Goal: Contribute content: Add original content to the website for others to see

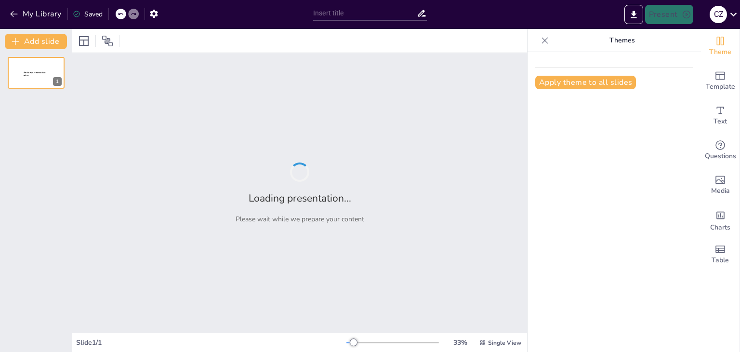
type input "Análisis de la Contaminación del Agua en [GEOGRAPHIC_DATA]: Causas y Consecuenc…"
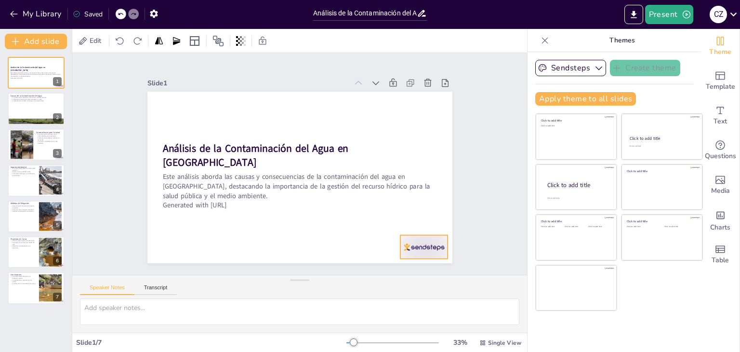
click at [411, 263] on div at bounding box center [392, 282] width 53 height 38
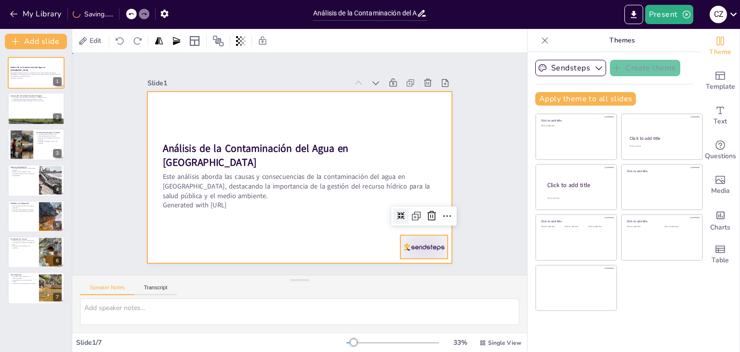
click at [349, 228] on div at bounding box center [299, 177] width 322 height 202
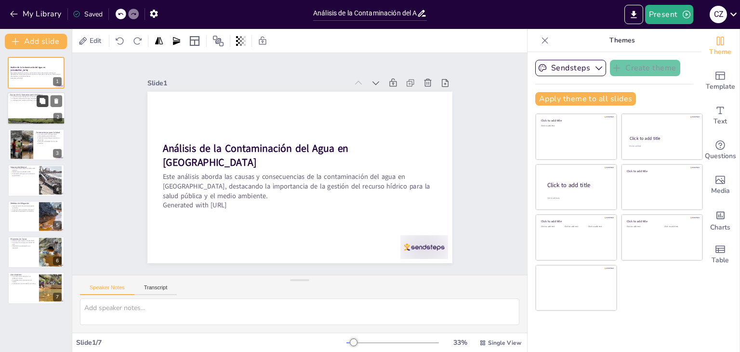
click at [40, 102] on icon at bounding box center [43, 101] width 6 height 6
type textarea "La contaminación del agua es un fenómeno complejo que resulta de diversas activ…"
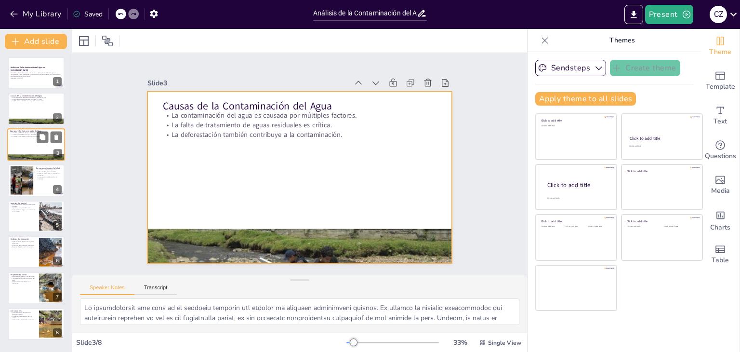
click at [20, 137] on div at bounding box center [36, 144] width 58 height 33
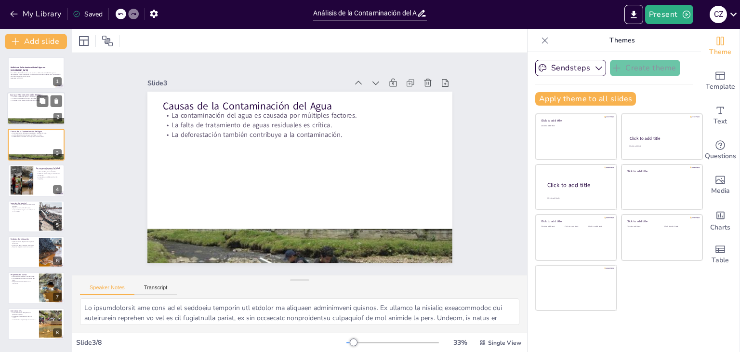
click at [11, 103] on div at bounding box center [36, 109] width 58 height 33
click at [18, 103] on div at bounding box center [36, 109] width 58 height 33
click at [27, 134] on p "La falta de tratamiento de aguas residuales es crítica." at bounding box center [36, 135] width 52 height 2
click at [25, 82] on div at bounding box center [36, 72] width 58 height 33
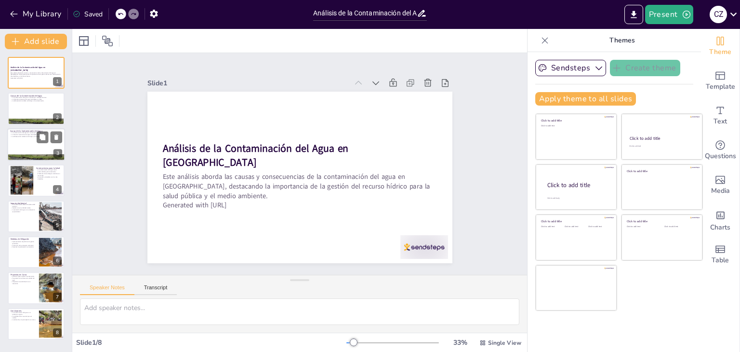
click at [12, 134] on p "La falta de tratamiento de aguas residuales es crítica." at bounding box center [36, 135] width 52 height 2
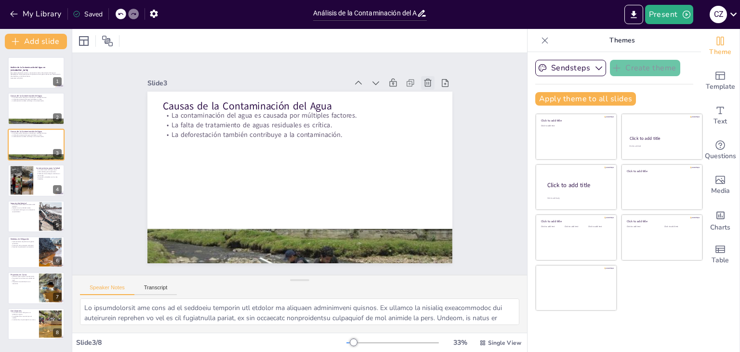
click at [441, 121] on icon at bounding box center [447, 127] width 12 height 12
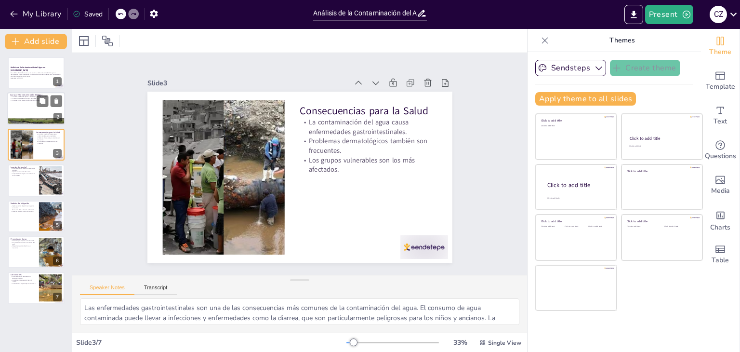
click at [25, 100] on p "La deforestación también contribuye a la contaminación." at bounding box center [36, 101] width 52 height 2
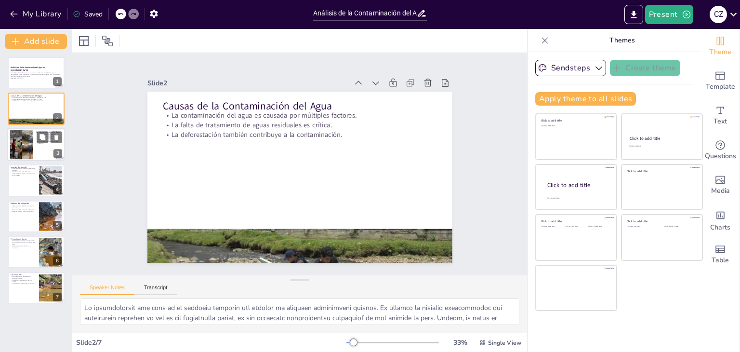
click at [23, 144] on div at bounding box center [22, 144] width 52 height 29
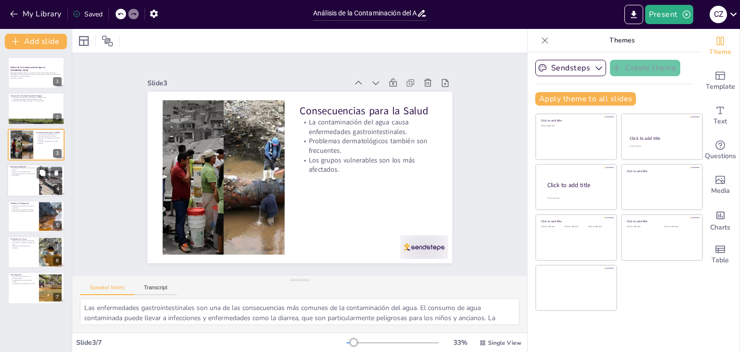
click at [28, 176] on div at bounding box center [36, 180] width 58 height 33
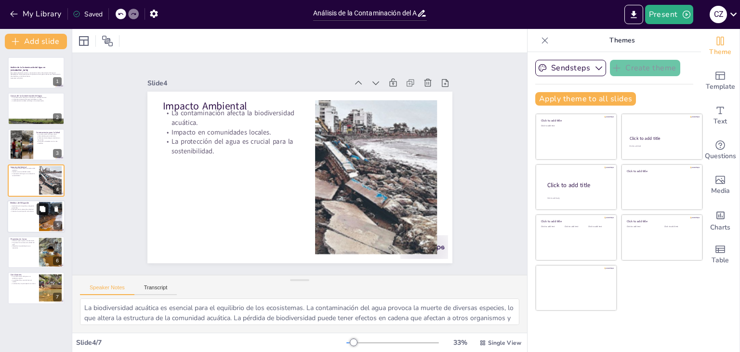
click at [39, 213] on button at bounding box center [43, 209] width 12 height 12
type textarea "La implementación de políticas de gestión sostenible del agua es crucial para c…"
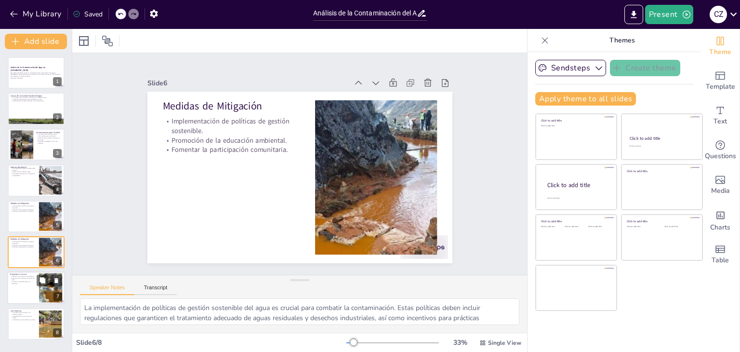
click at [41, 293] on div at bounding box center [51, 287] width 52 height 29
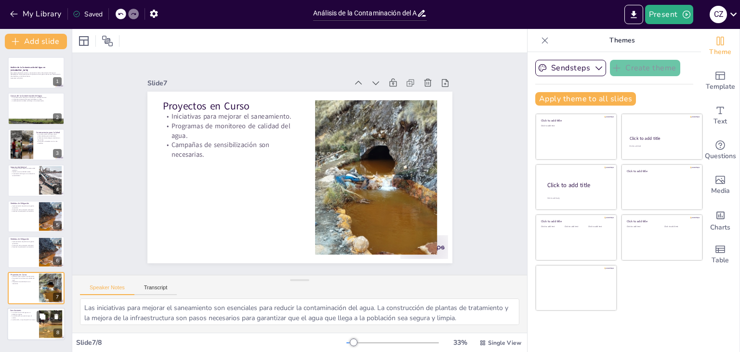
click at [40, 324] on div at bounding box center [51, 323] width 52 height 29
type textarea "La contaminación del agua es un problema que no puede ser ignorado. La urgencia…"
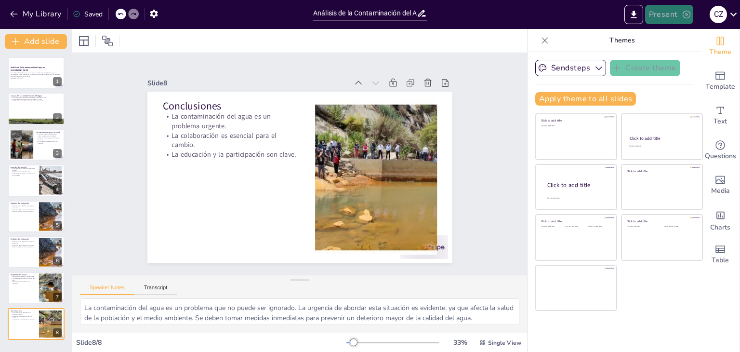
click at [687, 9] on button "Present" at bounding box center [669, 14] width 48 height 19
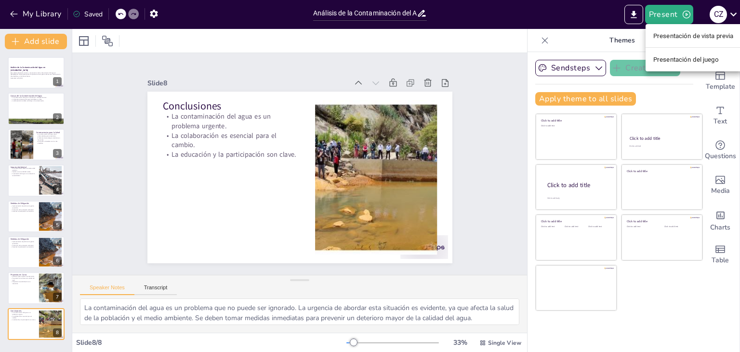
click at [691, 37] on font "Presentación de vista previa" at bounding box center [694, 35] width 81 height 7
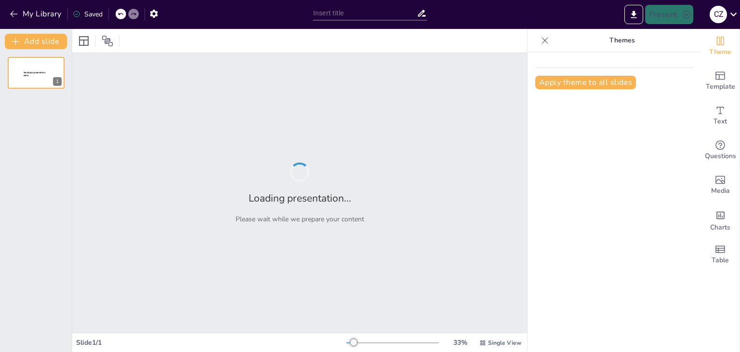
type input "Análisis de la Contaminación del Agua en [GEOGRAPHIC_DATA]: Causas y Consecuenc…"
type input "Fuentes y Consecuencias de la Contaminación Hídrica en [GEOGRAPHIC_DATA]"
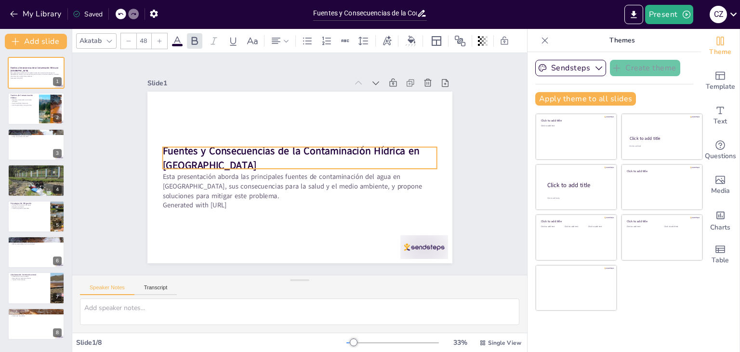
click at [246, 164] on p "Fuentes y Consecuencias de la Contaminación Hídrica en Trujillo" at bounding box center [302, 159] width 262 height 138
type input "32"
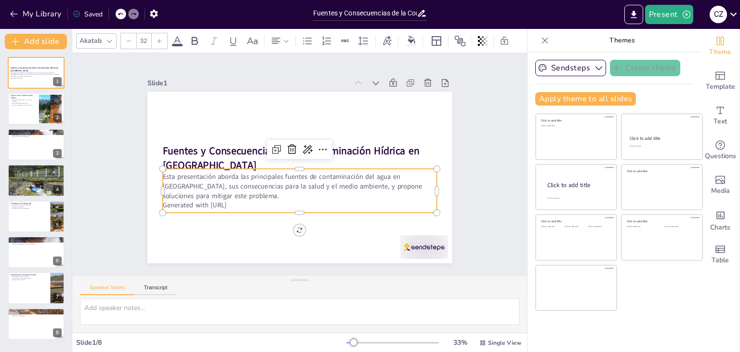
click at [247, 201] on p "Generated with [URL]" at bounding box center [291, 204] width 270 height 66
click at [32, 71] on div "Esta presentación aborda las principales fuentes de contaminación del agua en T…" at bounding box center [36, 75] width 52 height 8
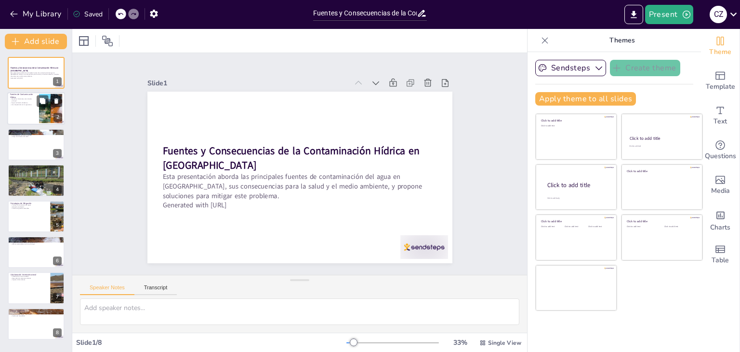
click at [38, 93] on div at bounding box center [36, 109] width 58 height 33
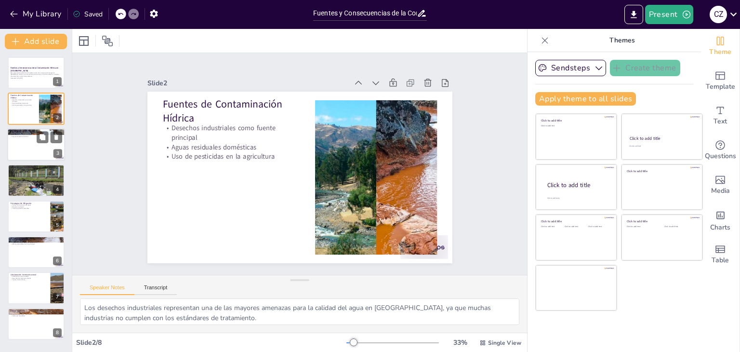
click at [32, 144] on div at bounding box center [36, 144] width 58 height 33
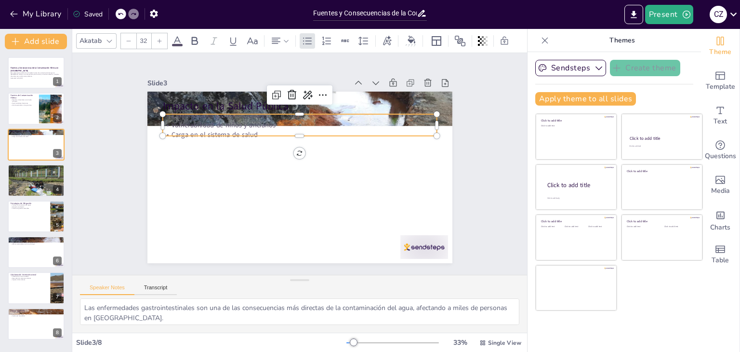
click at [202, 133] on div "Impacto en la Salud Pública Enfermedades gastrointestinales Vulnerabilidad de n…" at bounding box center [297, 177] width 334 height 231
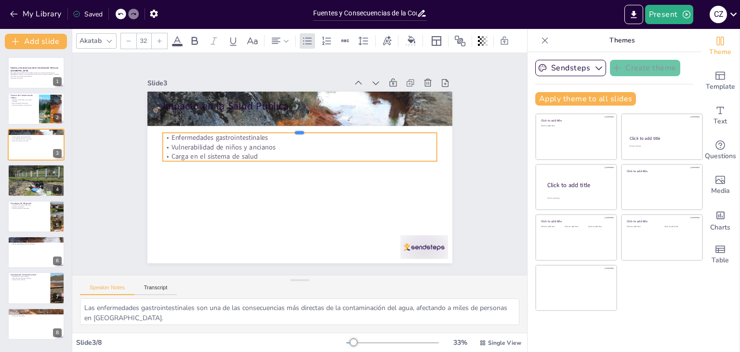
drag, startPoint x: 289, startPoint y: 108, endPoint x: 284, endPoint y: 137, distance: 29.3
click at [284, 137] on div "Impacto en la Salud Pública Enfermedades gastrointestinales Vulnerabilidad de n…" at bounding box center [295, 176] width 343 height 257
click at [54, 181] on div at bounding box center [36, 180] width 58 height 39
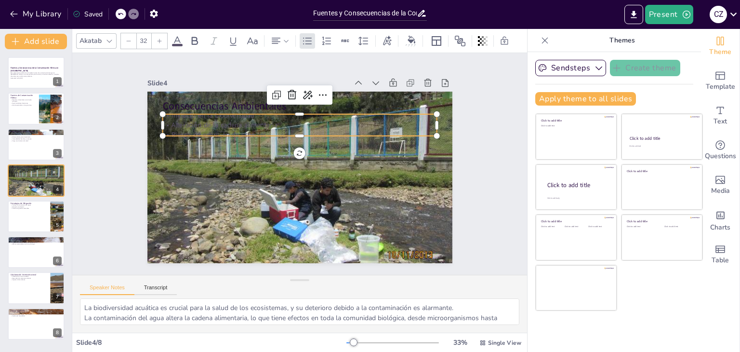
click at [178, 184] on p "Alteración de la cadena alimentaria" at bounding box center [304, 203] width 274 height 38
click at [47, 201] on p "Estrategias de Mitigación" at bounding box center [29, 202] width 38 height 3
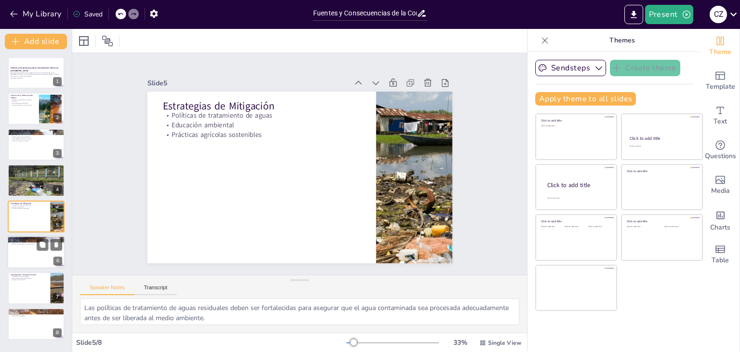
click at [23, 251] on div at bounding box center [36, 252] width 58 height 33
type textarea "La participación ciudadana es fundamental para identificar y abordar problemas …"
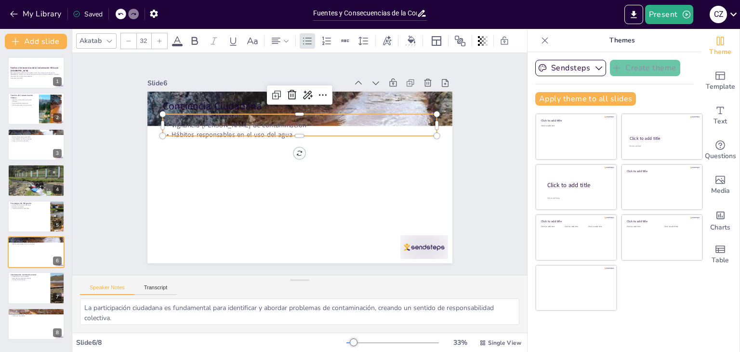
click at [195, 130] on p "Hábitos responsables en el uso del agua" at bounding box center [312, 137] width 255 height 120
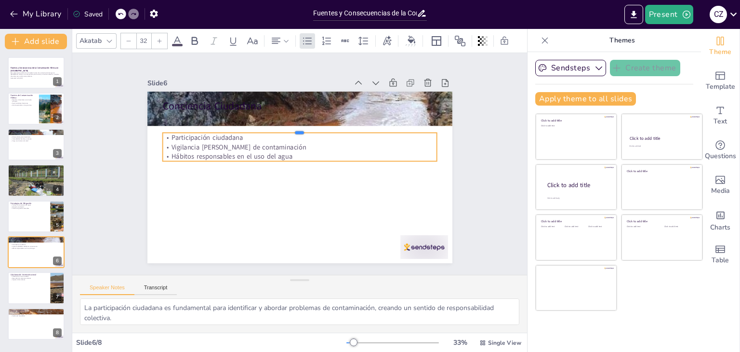
drag, startPoint x: 292, startPoint y: 108, endPoint x: 276, endPoint y: 190, distance: 82.9
click at [276, 190] on div "Conciencia Ciudadana Participación ciudadana Vigilancia de fuentes de contamina…" at bounding box center [295, 176] width 343 height 257
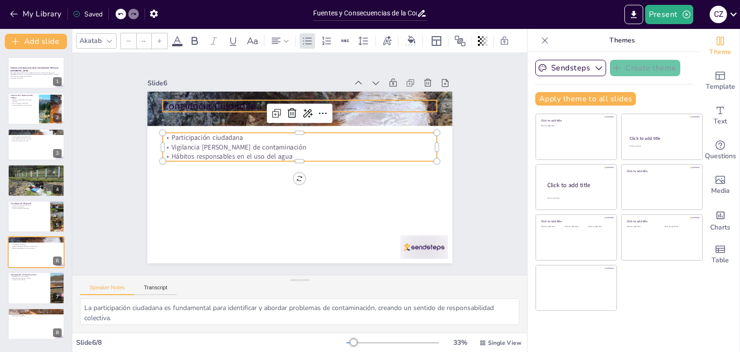
type input "48"
click at [198, 98] on p "Conciencia Ciudadana" at bounding box center [323, 111] width 256 height 125
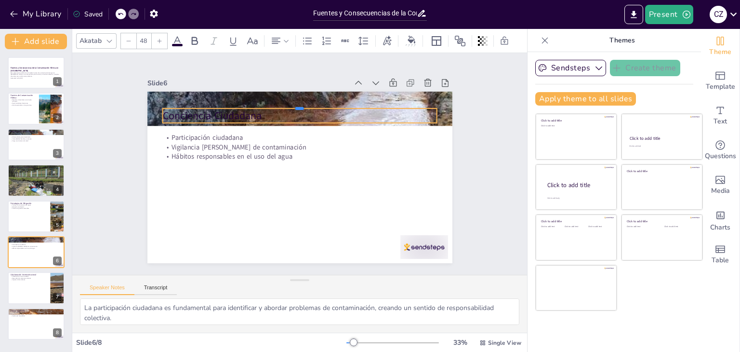
drag, startPoint x: 293, startPoint y: 96, endPoint x: 273, endPoint y: 151, distance: 59.0
click at [273, 151] on div "Conciencia Ciudadana Participación ciudadana Vigilancia de fuentes de contamina…" at bounding box center [287, 169] width 281 height 349
click at [17, 283] on div at bounding box center [36, 288] width 58 height 33
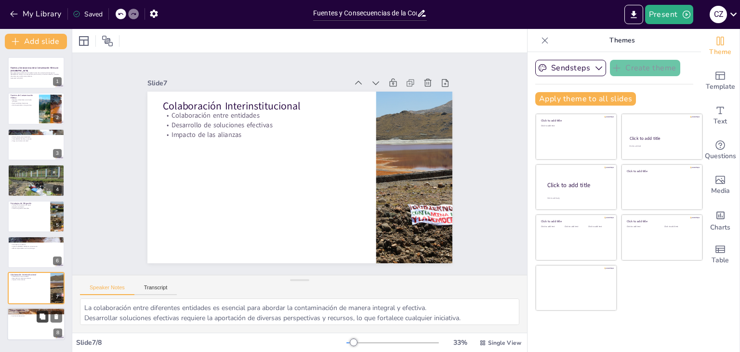
click at [41, 319] on icon at bounding box center [42, 316] width 7 height 7
type textarea "La protección de los recursos hídricos es fundamental para asegurar un entorno …"
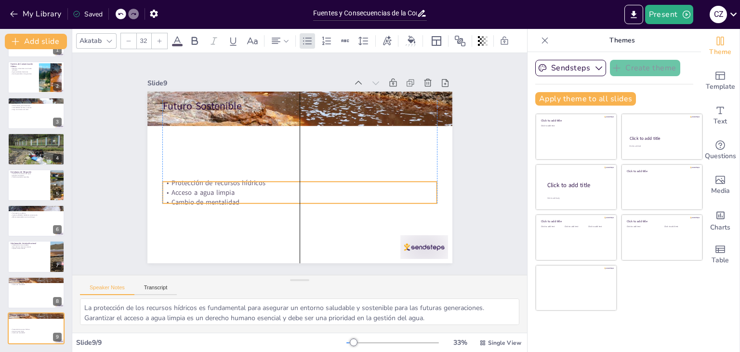
drag, startPoint x: 202, startPoint y: 124, endPoint x: 201, endPoint y: 191, distance: 67.5
click at [201, 191] on p "Acceso a agua limpia" at bounding box center [285, 189] width 242 height 146
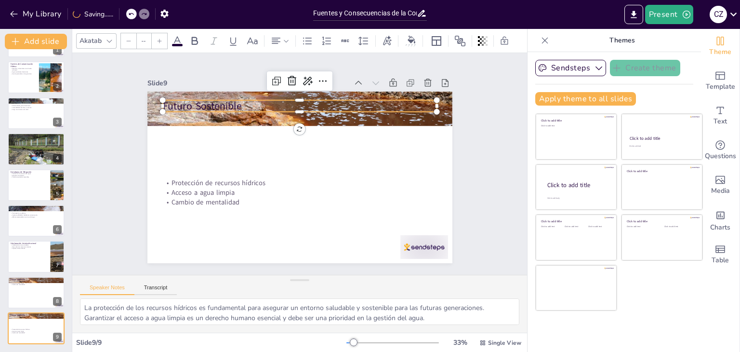
type input "48"
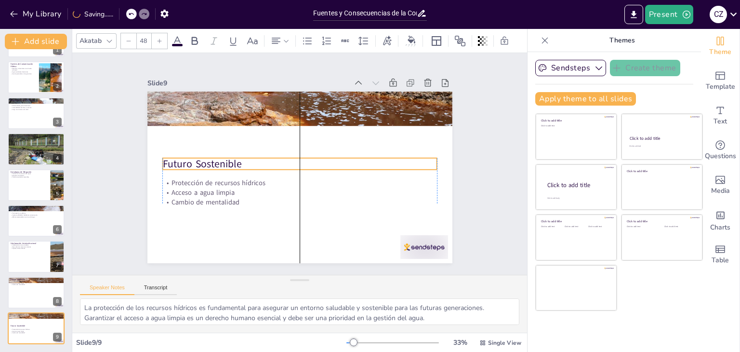
drag, startPoint x: 201, startPoint y: 105, endPoint x: 200, endPoint y: 163, distance: 58.3
click at [200, 163] on p "Futuro Sostenible" at bounding box center [299, 163] width 275 height 43
click at [38, 324] on button at bounding box center [43, 321] width 12 height 12
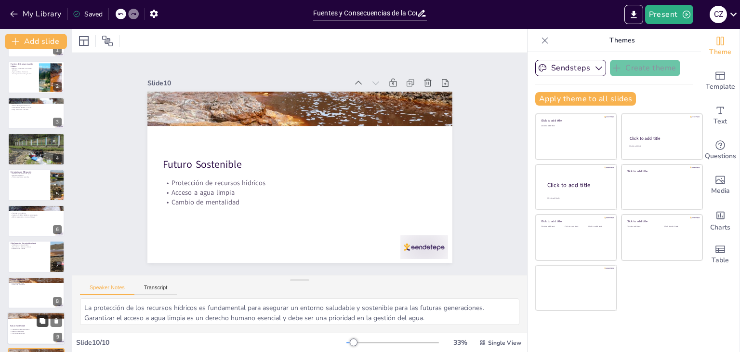
scroll to position [67, 0]
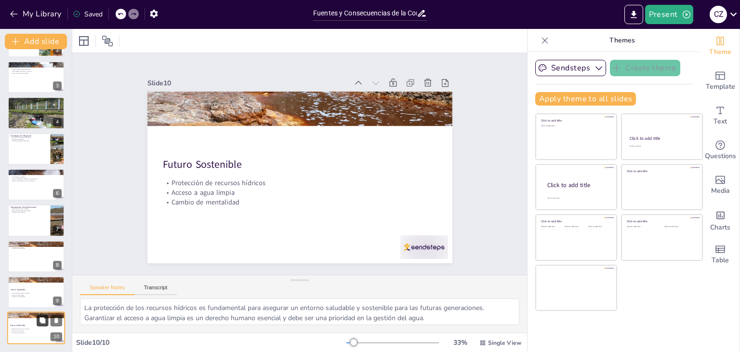
click at [46, 318] on button at bounding box center [43, 321] width 12 height 12
